Goal: Register for event/course

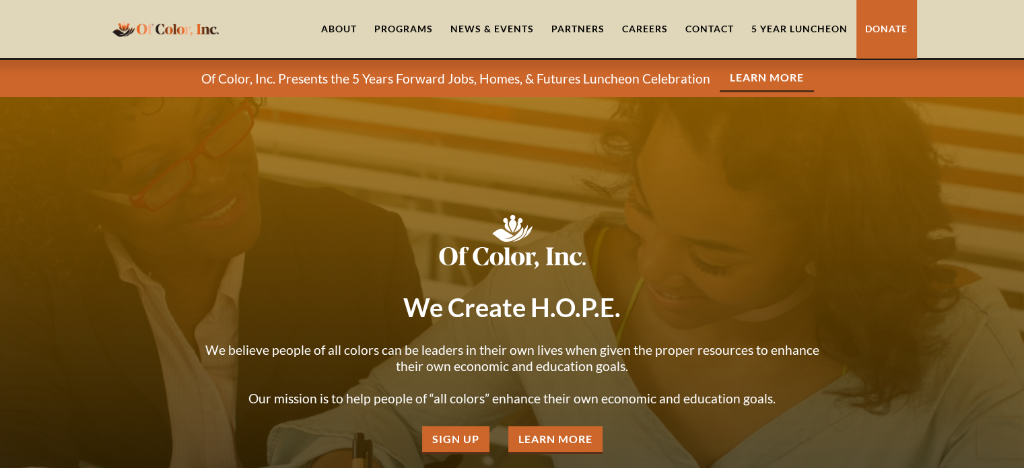
click at [798, 24] on link "5 Year Luncheon" at bounding box center [800, 29] width 114 height 58
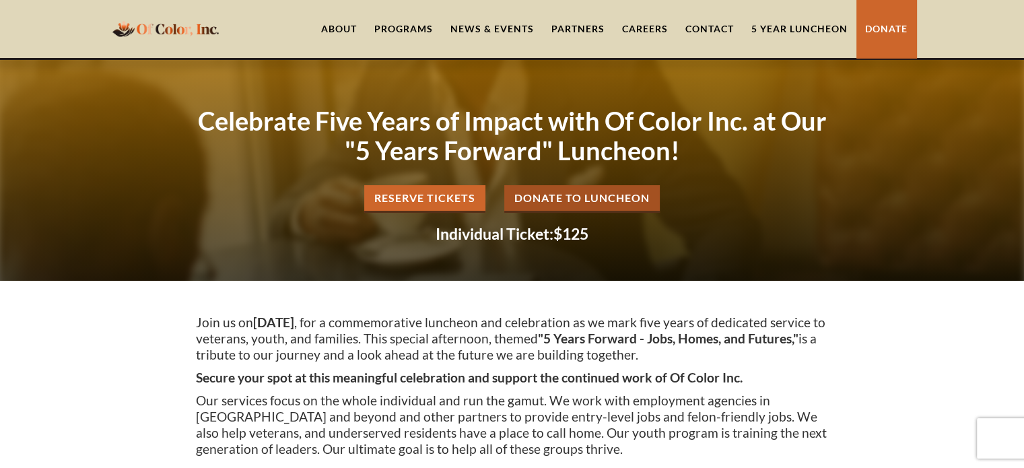
click at [423, 198] on link "Reserve Tickets" at bounding box center [424, 199] width 121 height 28
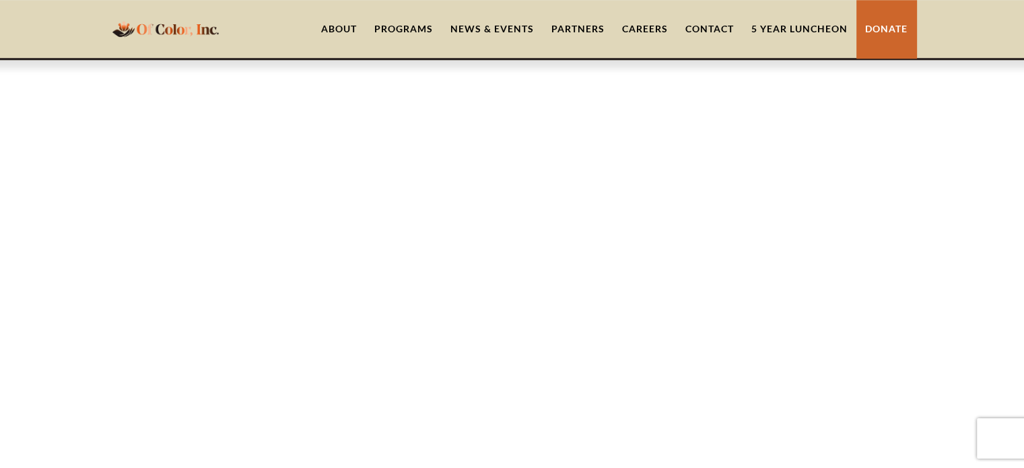
scroll to position [1119, 0]
